Goal: Information Seeking & Learning: Understand process/instructions

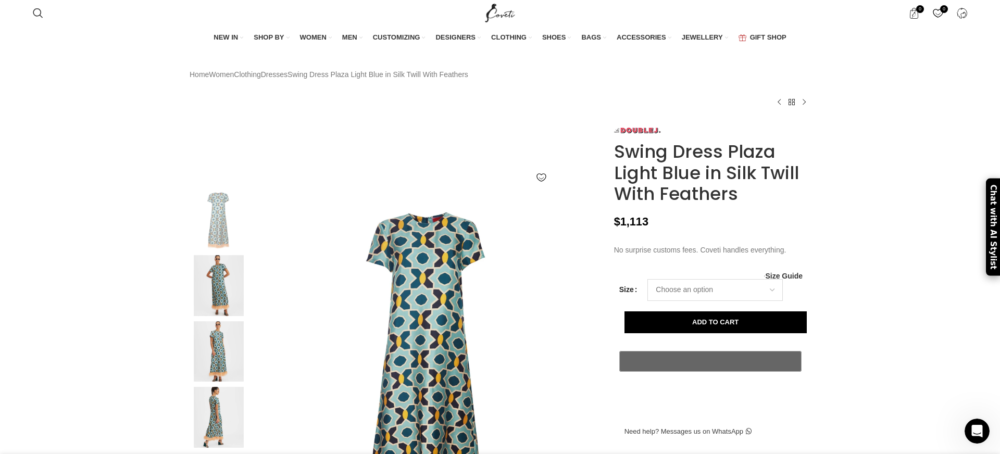
click at [728, 301] on select "Choose an option 6UK 8 UK 10 UK 12 UK 14 UK" at bounding box center [714, 290] width 135 height 22
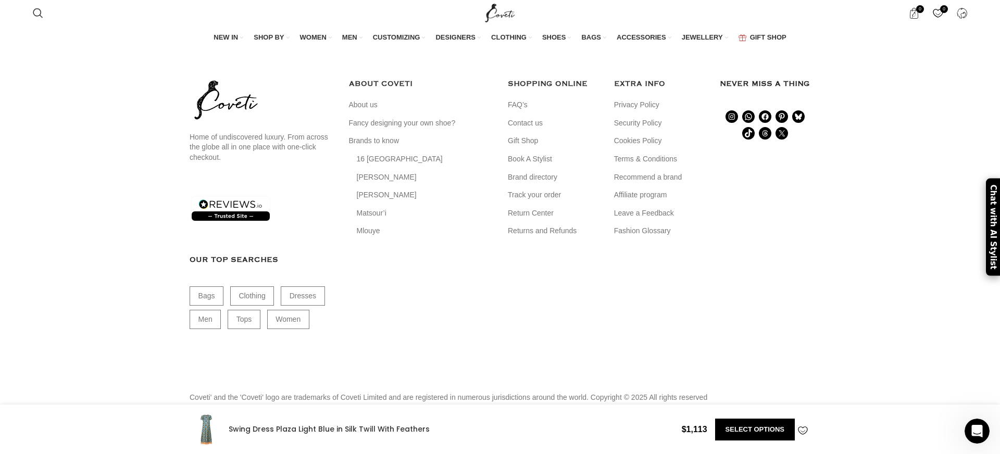
scroll to position [2854, 0]
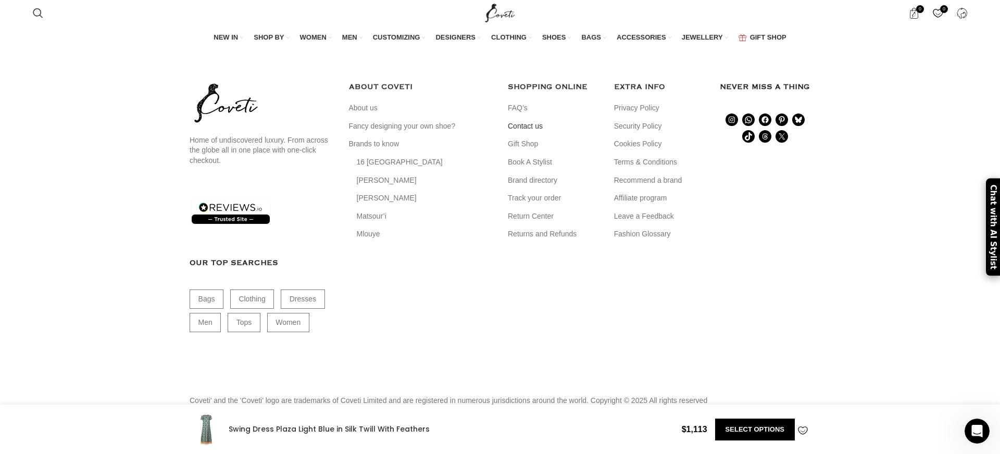
click at [532, 132] on link "Contact us" at bounding box center [526, 126] width 36 height 10
click at [520, 113] on link "FAQ’s" at bounding box center [518, 108] width 21 height 10
click at [363, 113] on link "About us" at bounding box center [364, 108] width 30 height 10
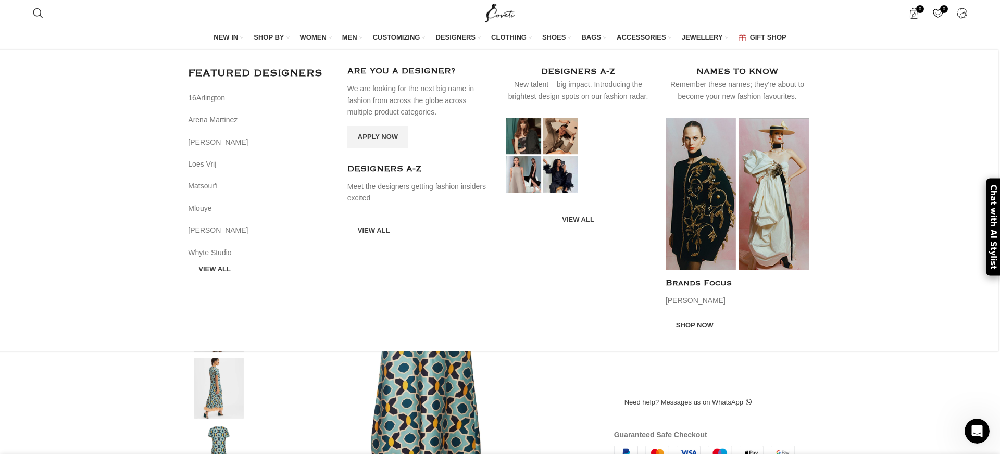
scroll to position [0, 657]
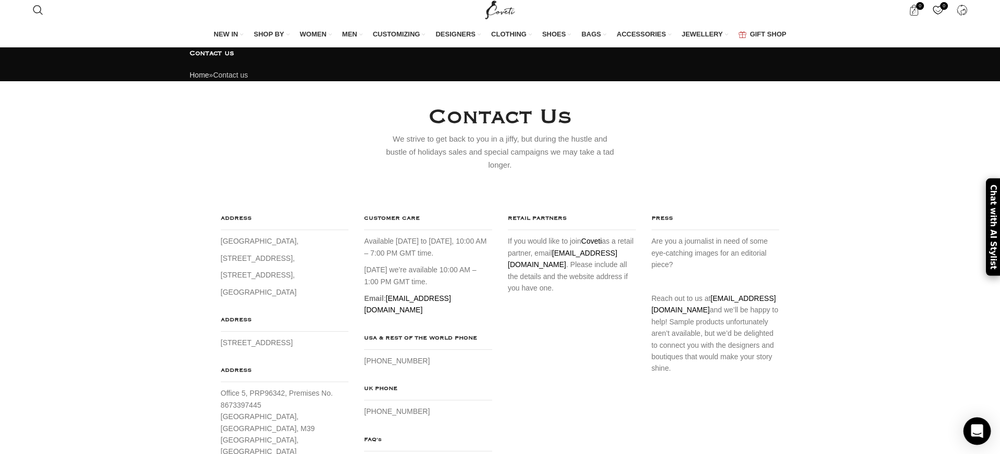
click at [978, 434] on icon "Open Intercom Messenger" at bounding box center [977, 431] width 14 height 14
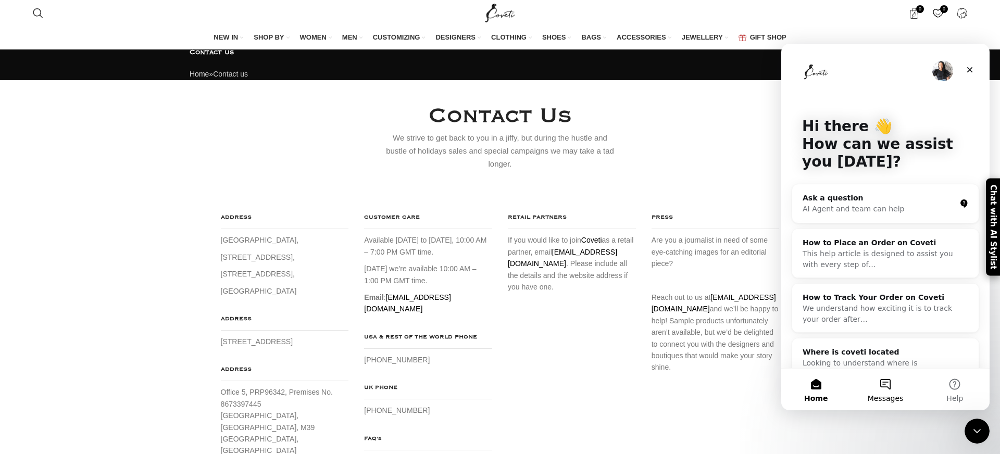
click at [889, 391] on button "Messages" at bounding box center [884, 390] width 69 height 42
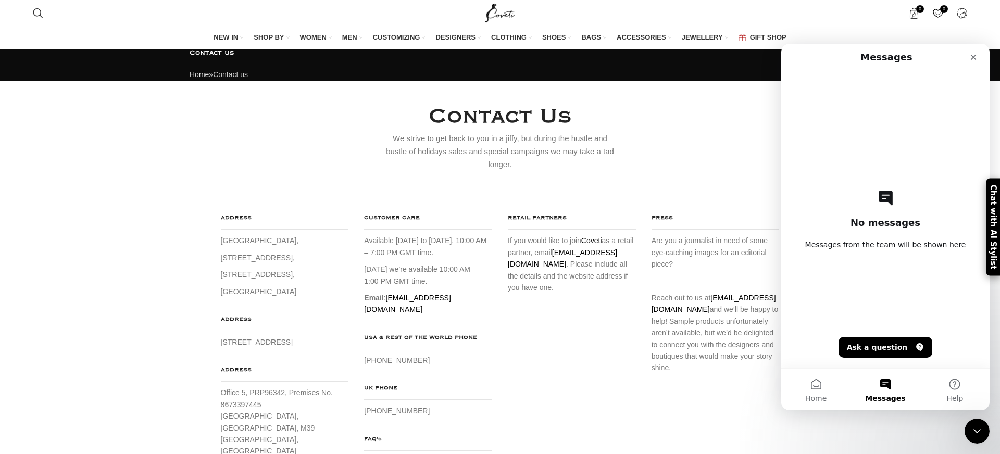
scroll to position [3, 0]
click at [697, 171] on div "Contact Us We strive to get back to you in a jiffy, but during the hustle and b…" at bounding box center [500, 136] width 636 height 69
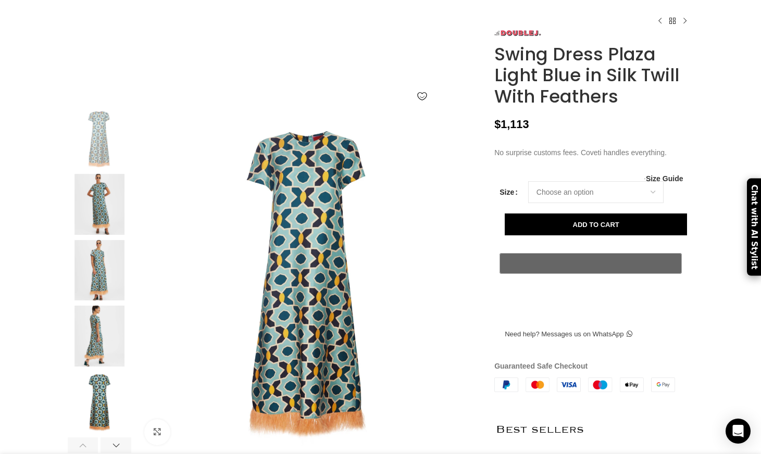
scroll to position [0, 219]
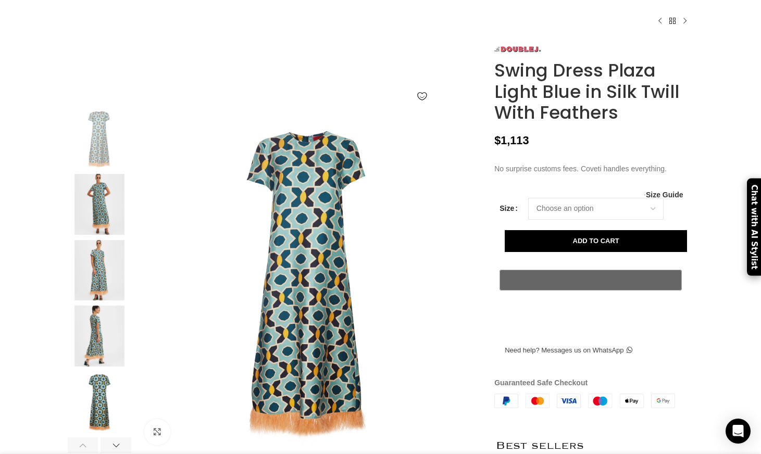
scroll to position [0, 0]
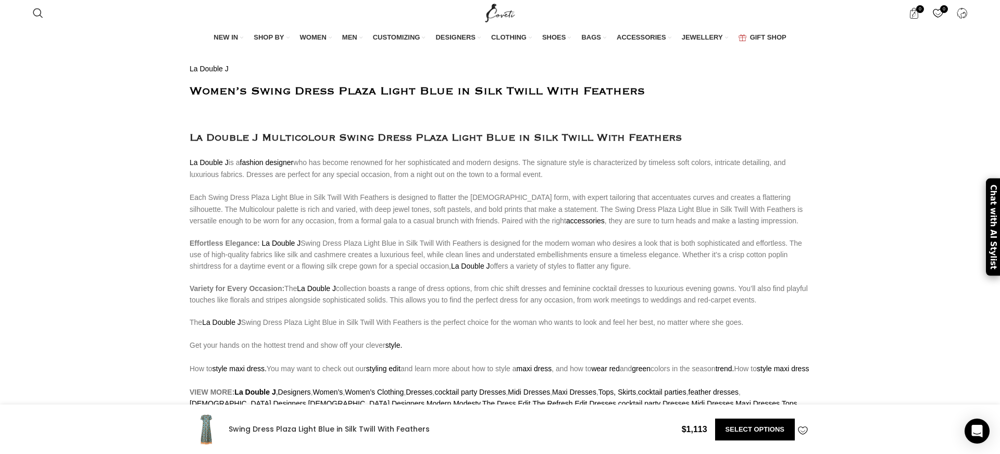
scroll to position [714, 0]
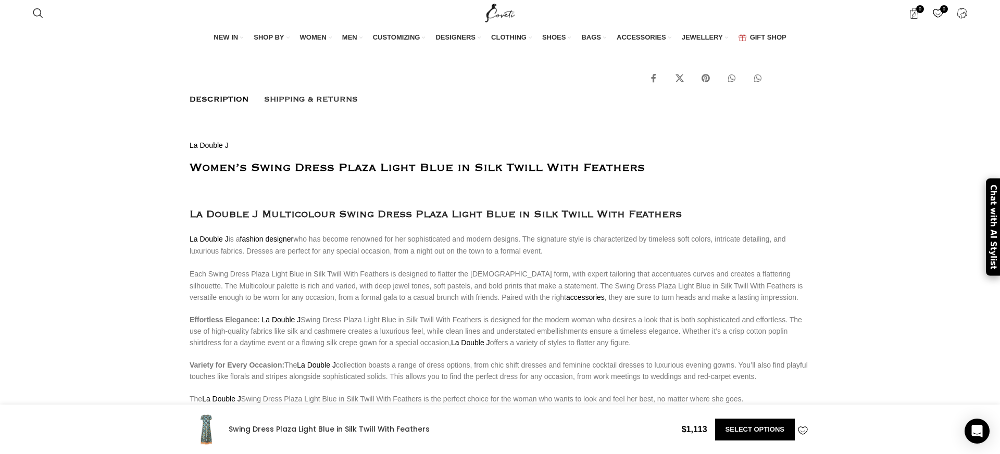
click at [297, 105] on span "Shipping & Returns" at bounding box center [311, 99] width 94 height 11
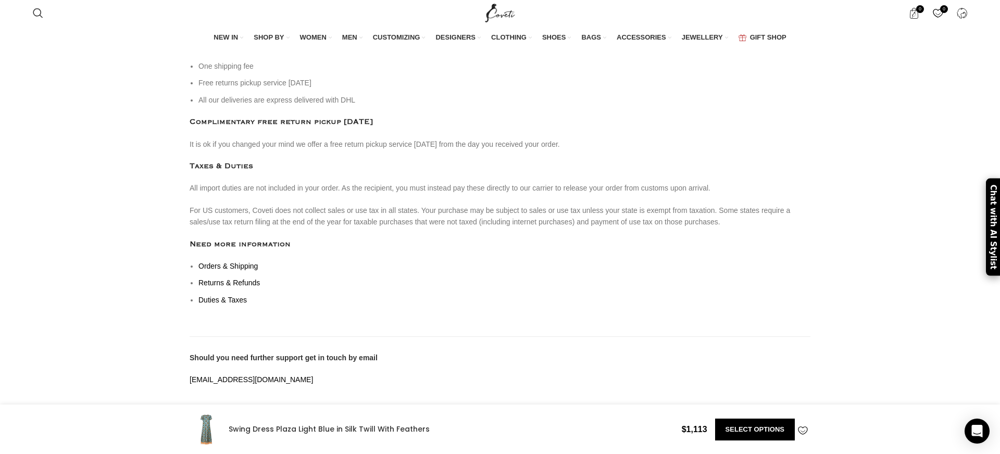
scroll to position [811, 0]
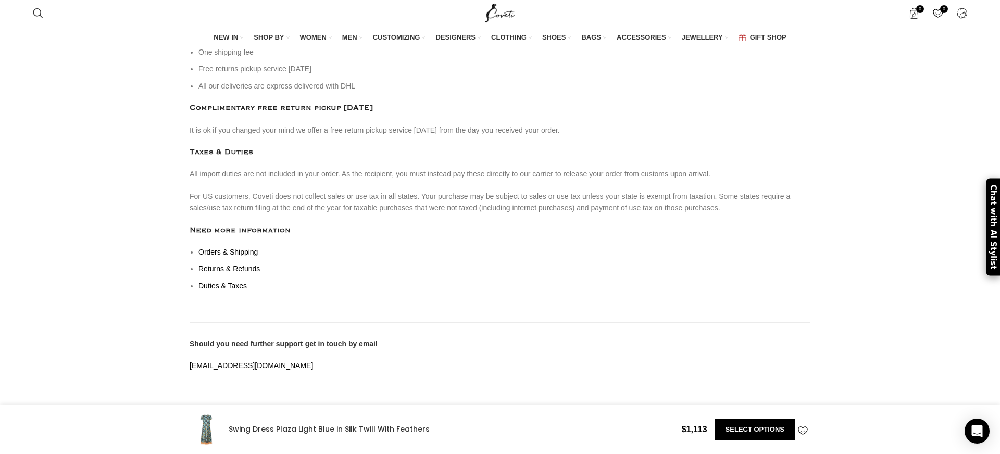
click at [229, 256] on link "Orders & Shipping" at bounding box center [227, 252] width 59 height 8
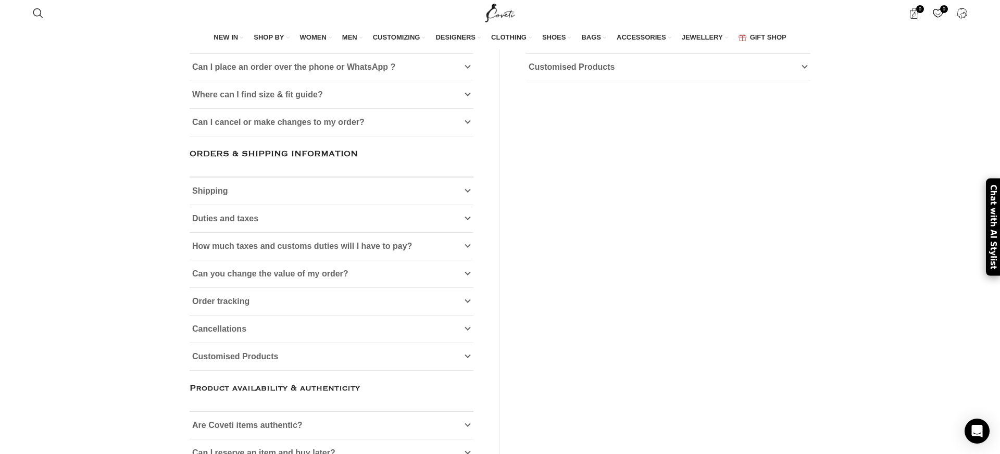
scroll to position [233, 0]
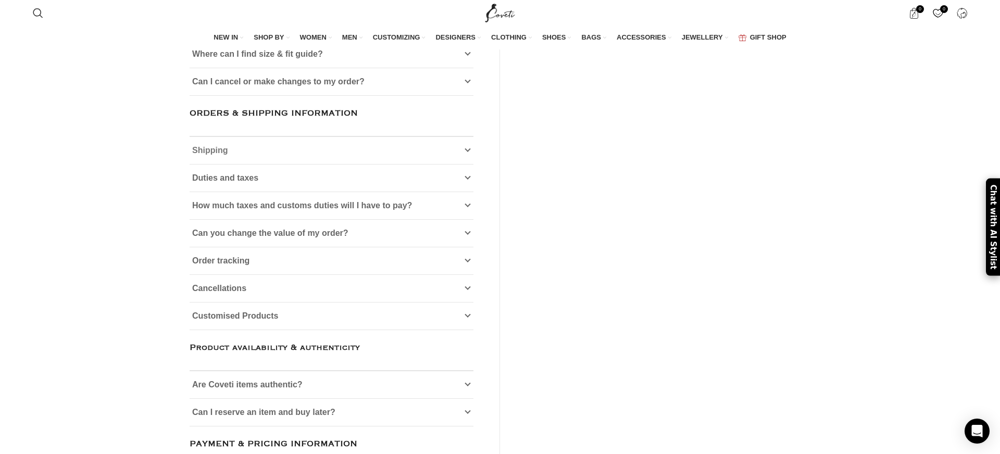
click at [466, 154] on icon at bounding box center [467, 150] width 6 height 6
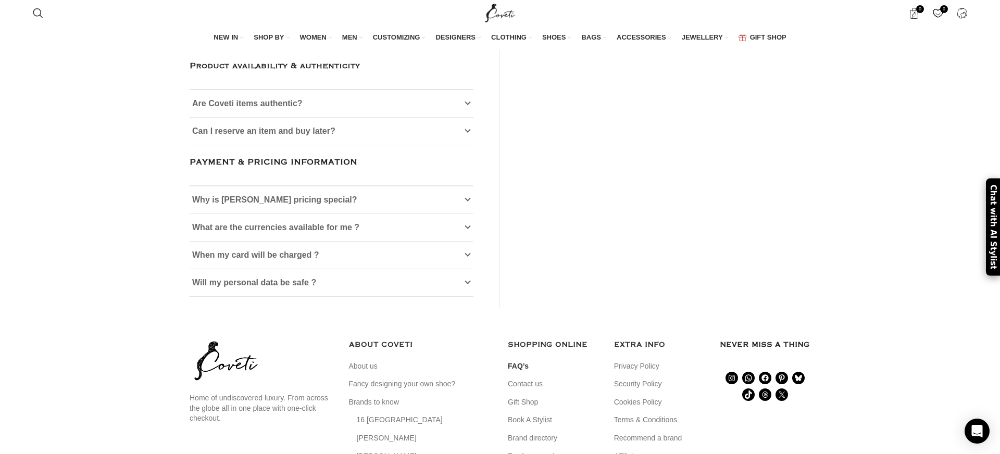
scroll to position [591, 0]
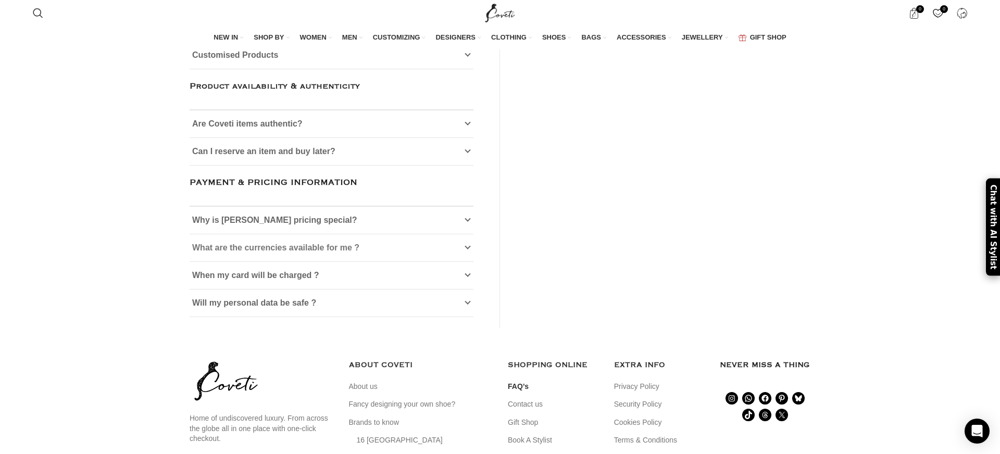
click at [393, 261] on link "What are the currencies available for me ?" at bounding box center [331, 247] width 284 height 27
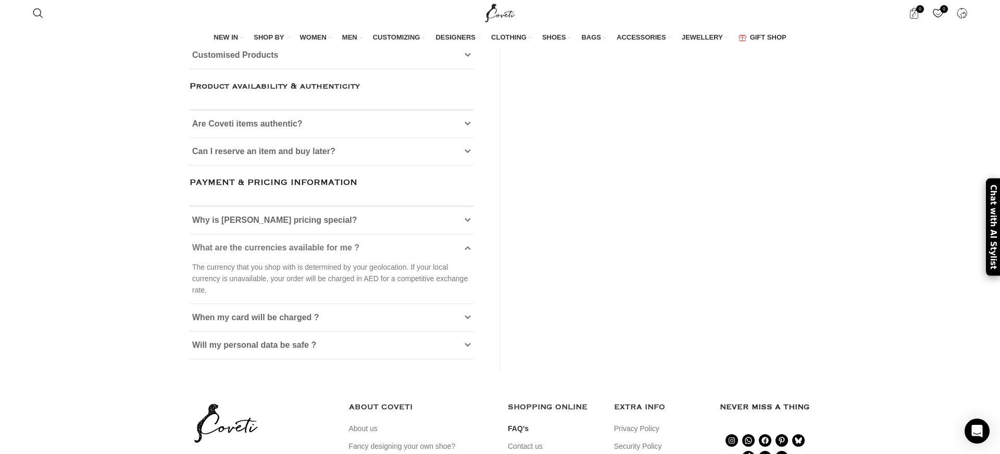
click at [393, 261] on link "What are the currencies available for me ?" at bounding box center [331, 247] width 284 height 27
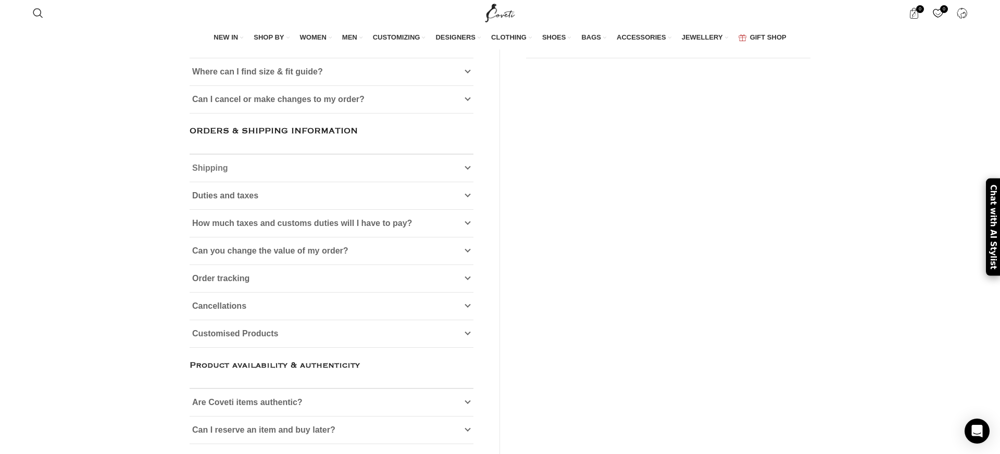
scroll to position [216, 0]
click at [336, 181] on link "Shipping" at bounding box center [331, 167] width 284 height 27
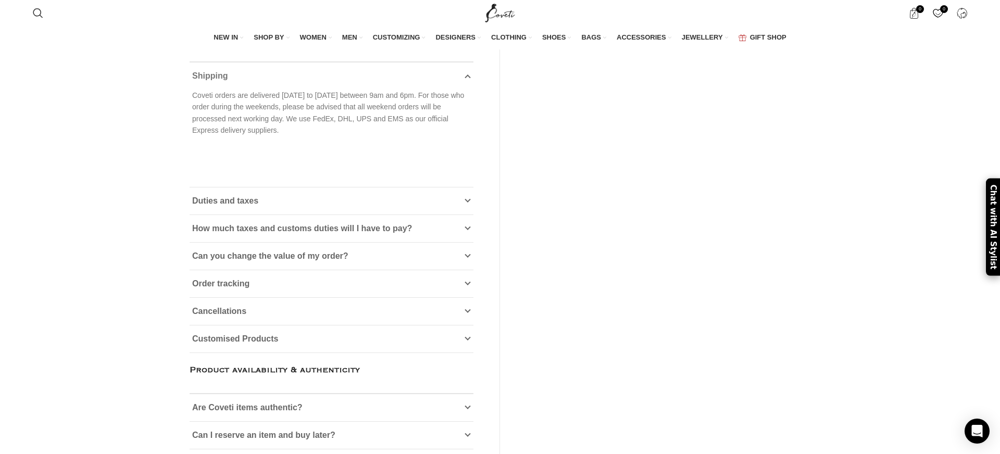
scroll to position [314, 0]
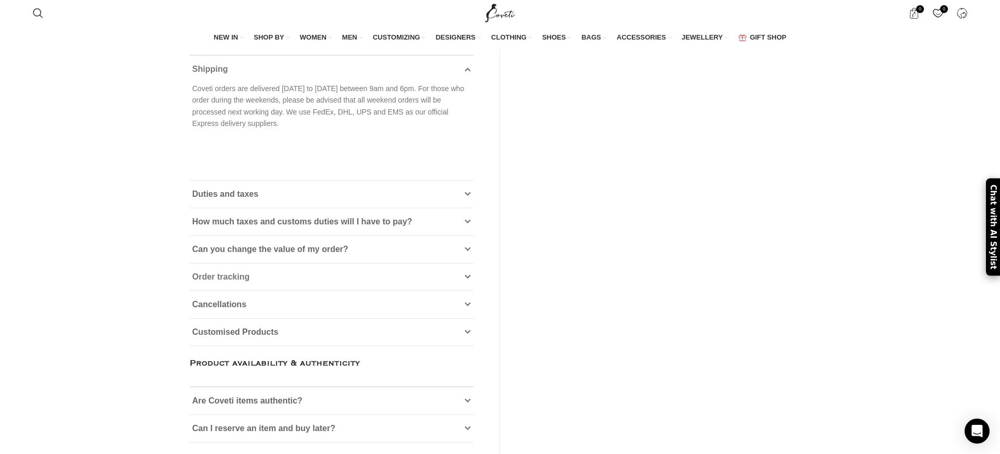
click at [325, 290] on link "Order tracking" at bounding box center [331, 276] width 284 height 27
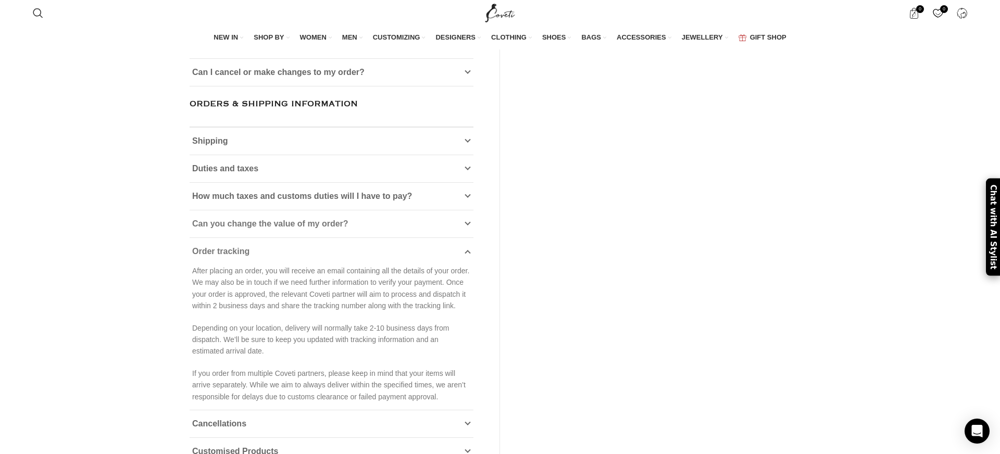
scroll to position [243, 0]
click at [311, 236] on link "Can you change the value of my order?" at bounding box center [331, 222] width 284 height 27
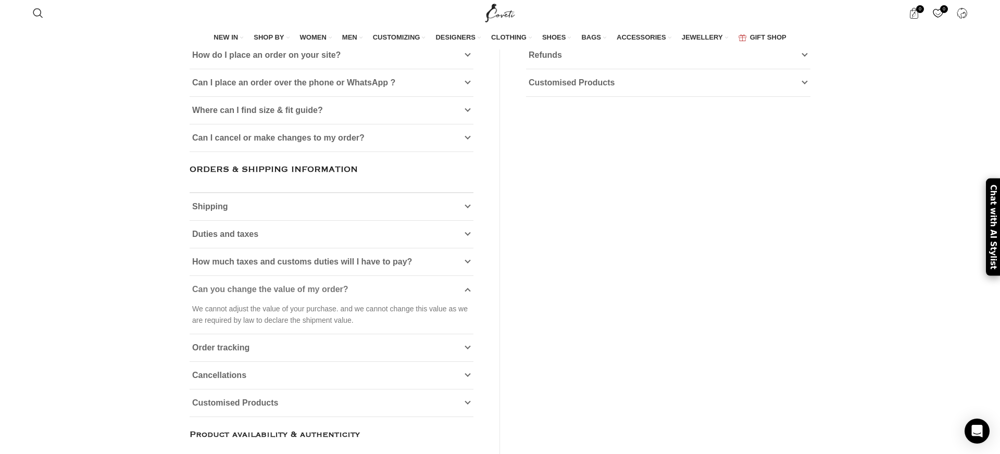
scroll to position [176, 0]
click at [289, 248] on link "Duties and taxes" at bounding box center [331, 234] width 284 height 27
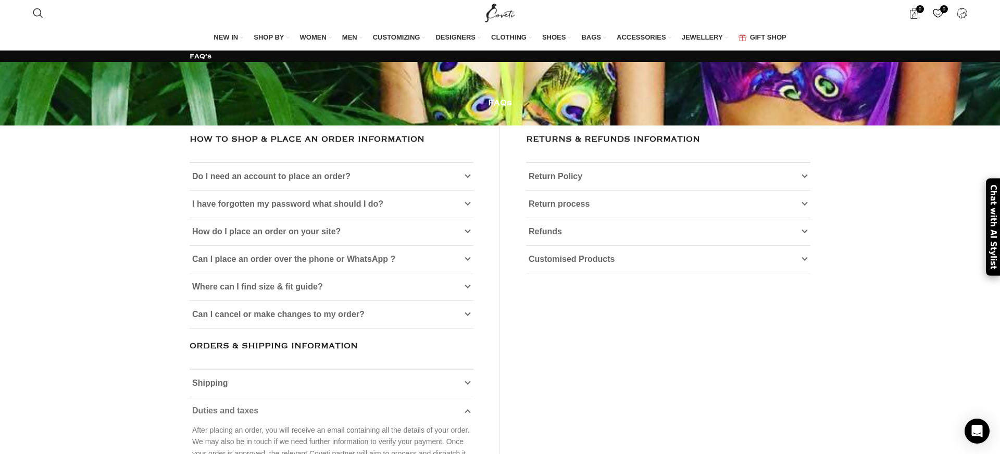
scroll to position [2, 0]
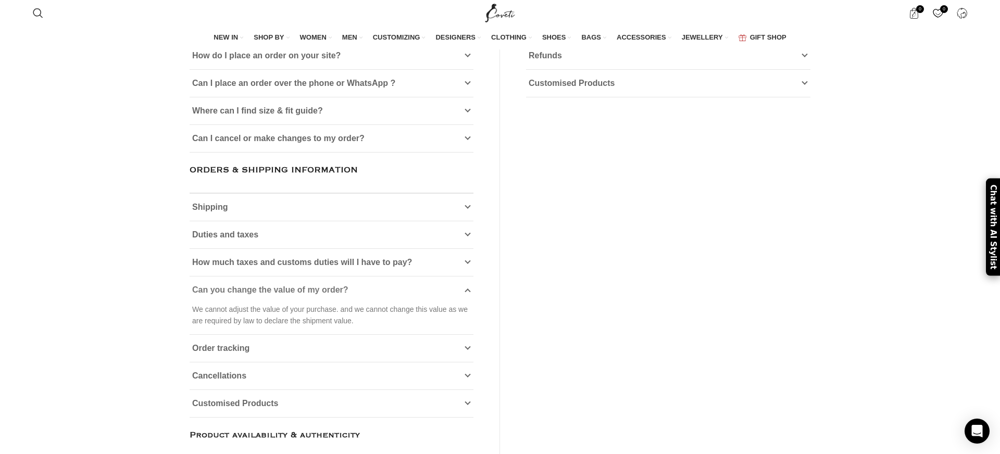
scroll to position [399, 0]
